Goal: Register for event/course

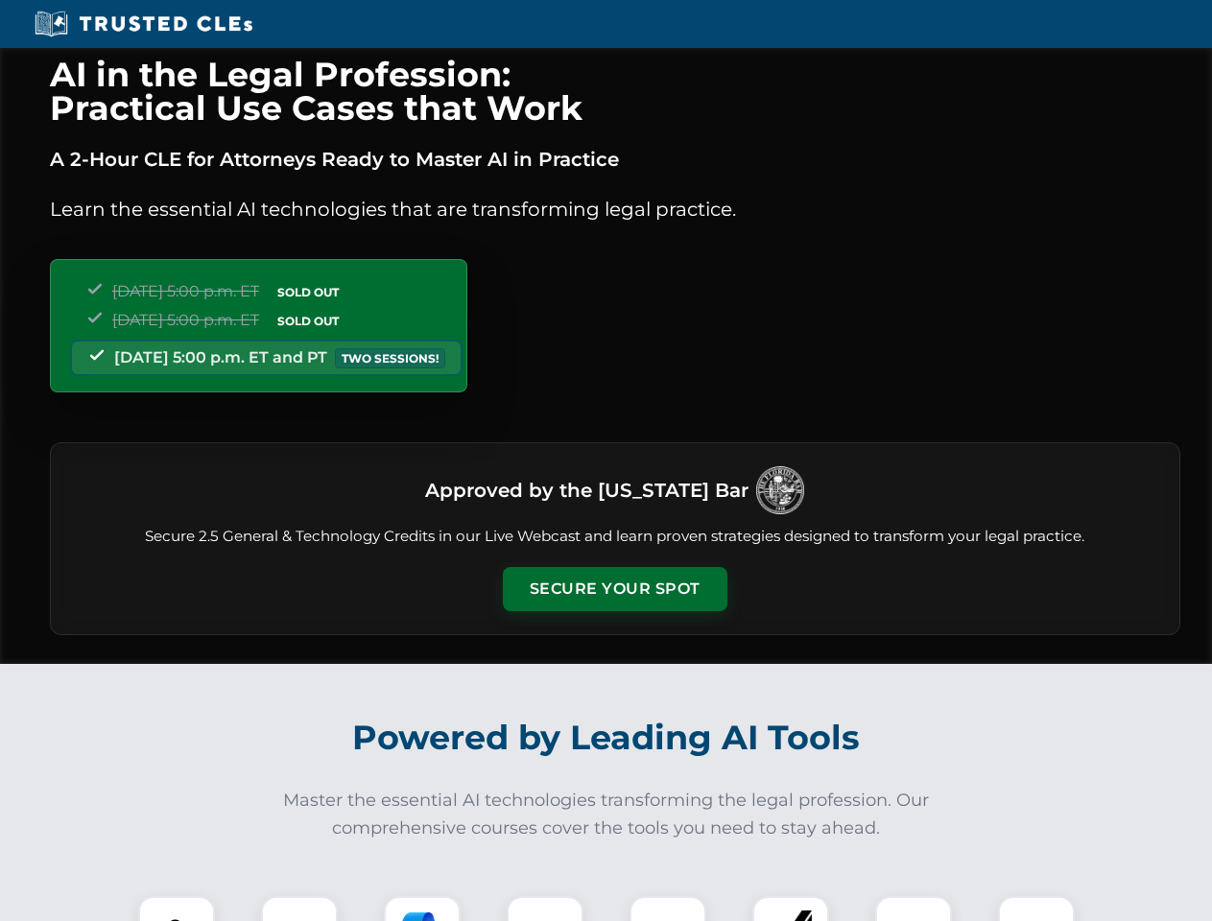
click at [614, 589] on button "Secure Your Spot" at bounding box center [615, 589] width 225 height 44
click at [177, 909] on img at bounding box center [177, 935] width 56 height 56
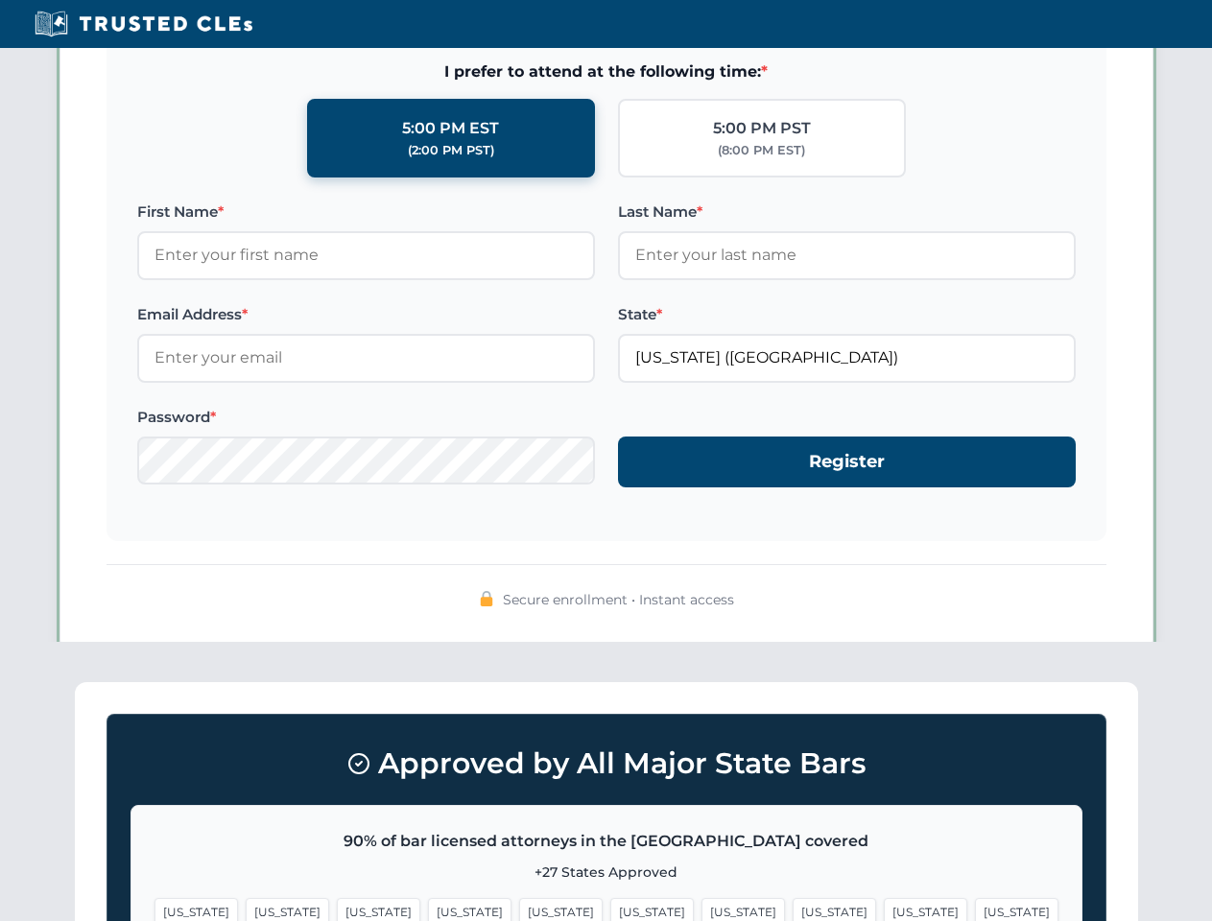
click at [884, 909] on span "[US_STATE]" at bounding box center [925, 912] width 83 height 28
